Goal: Task Accomplishment & Management: Manage account settings

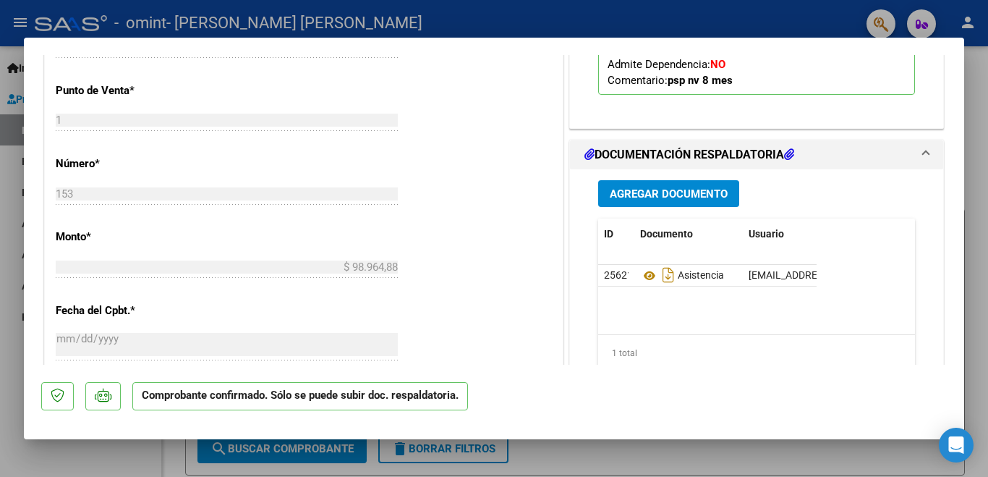
scroll to position [476, 0]
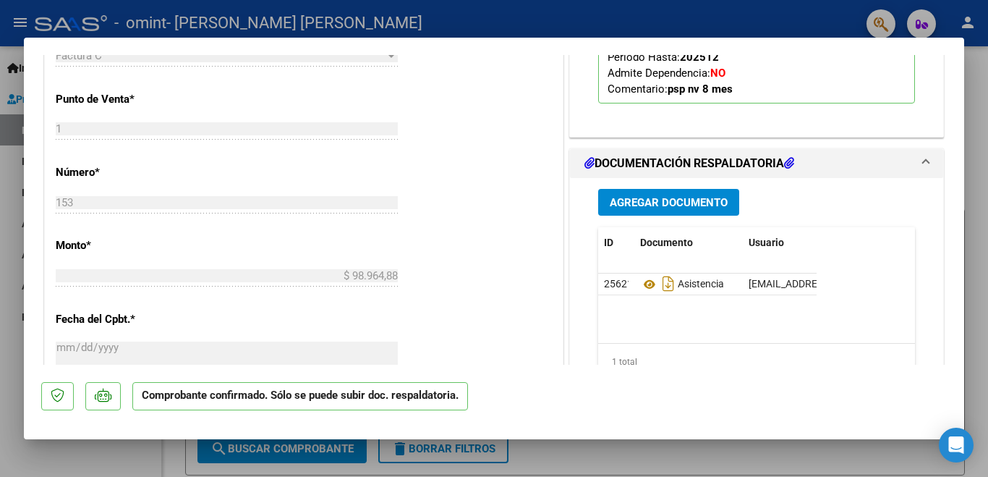
click at [985, 183] on div at bounding box center [494, 238] width 988 height 477
type input "$ 0,00"
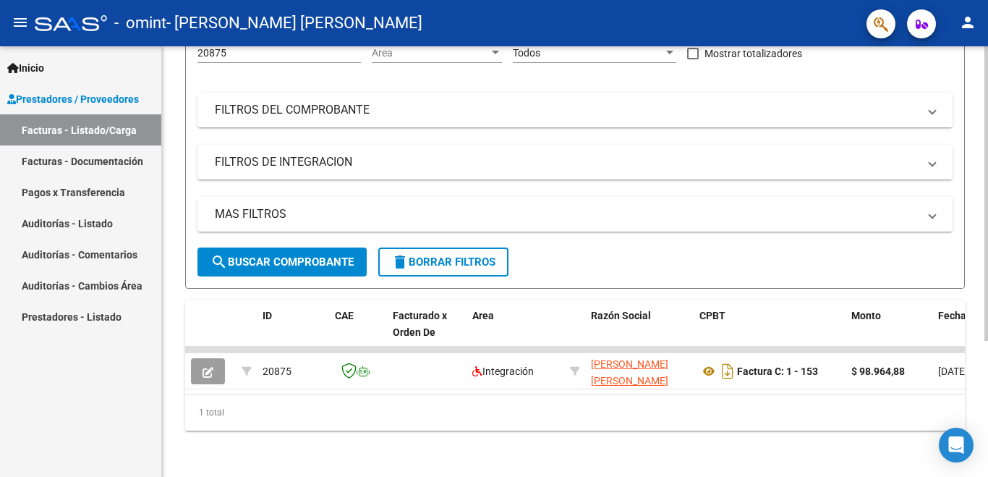
scroll to position [198, 0]
click at [987, 476] on html "menu - omint - [PERSON_NAME] [PERSON_NAME] person Inicio Instructivos Contacto …" at bounding box center [494, 238] width 988 height 477
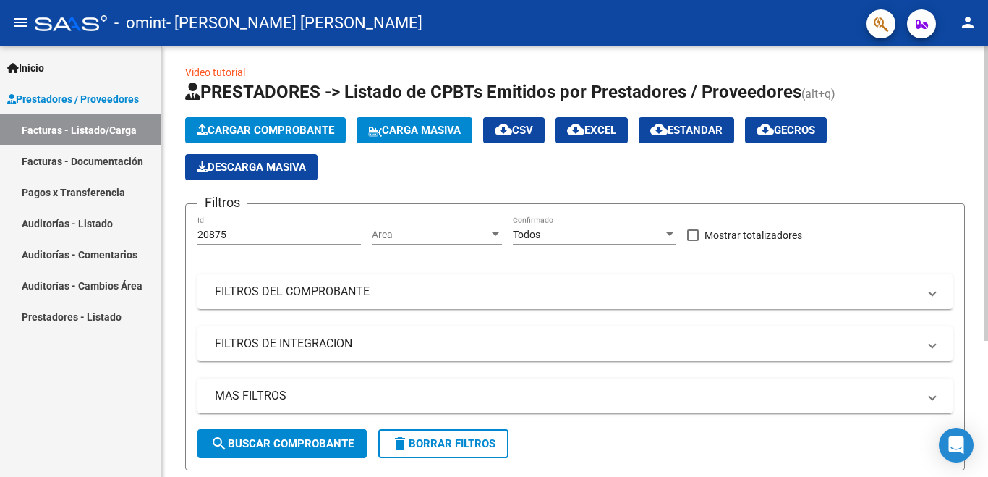
scroll to position [0, 0]
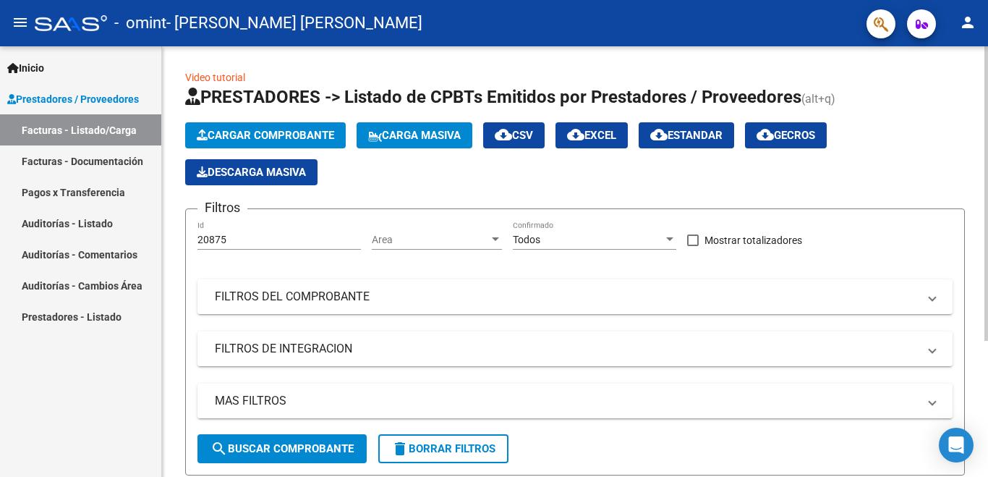
click at [968, 64] on div "Video tutorial PRESTADORES -> Listado de CPBTs Emitidos por Prestadores / Prove…" at bounding box center [577, 354] width 830 height 617
click at [55, 127] on link "Facturas - Listado/Carga" at bounding box center [80, 129] width 161 height 31
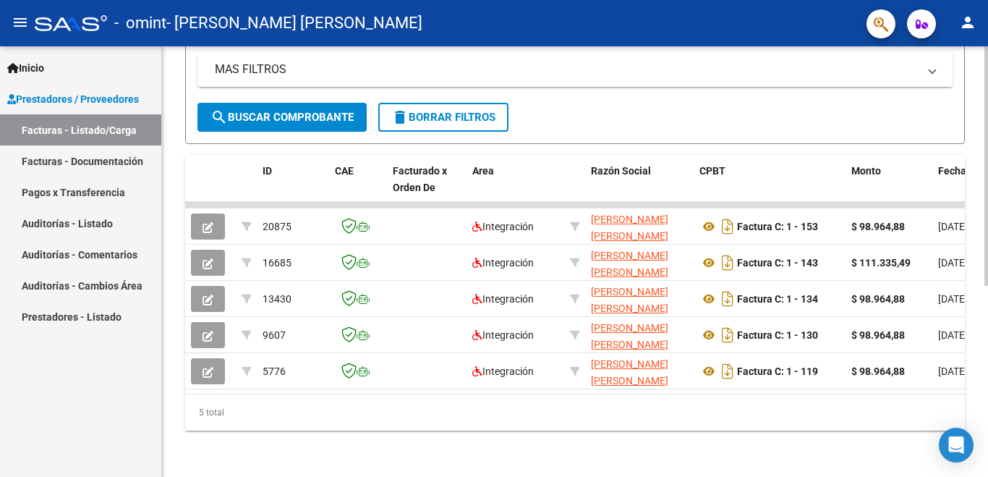
scroll to position [343, 0]
click at [987, 307] on div at bounding box center [987, 356] width 4 height 239
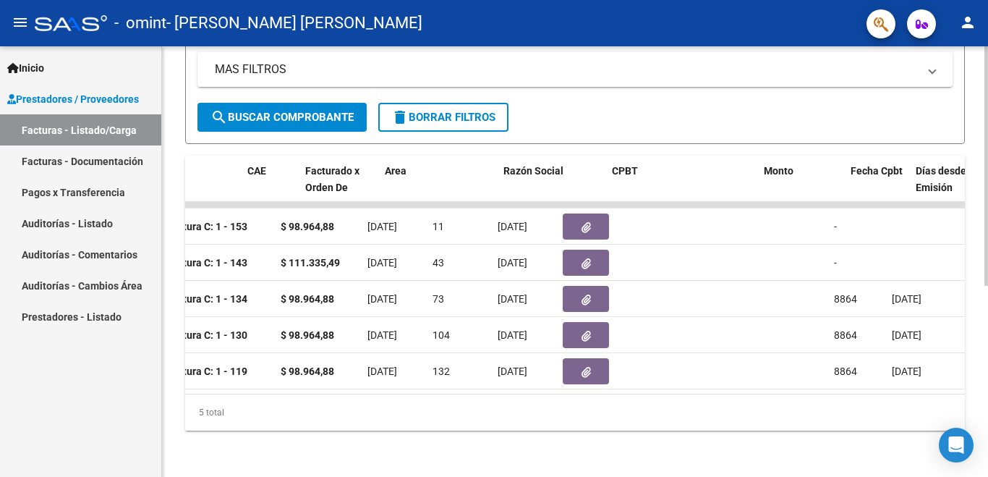
scroll to position [0, 0]
